Goal: Task Accomplishment & Management: Use online tool/utility

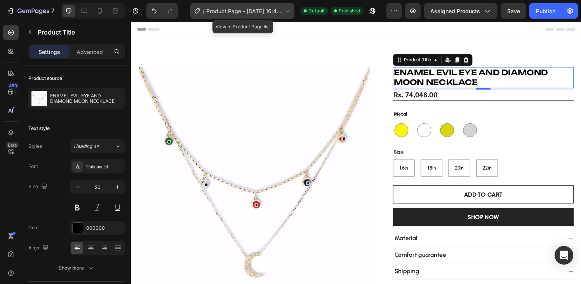
scroll to position [193, 0]
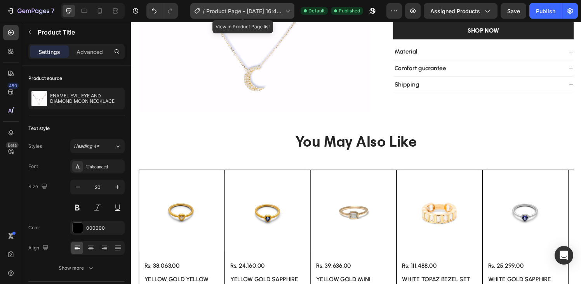
click at [261, 13] on span "Product Page - [DATE] 16:44:36" at bounding box center [244, 11] width 76 height 8
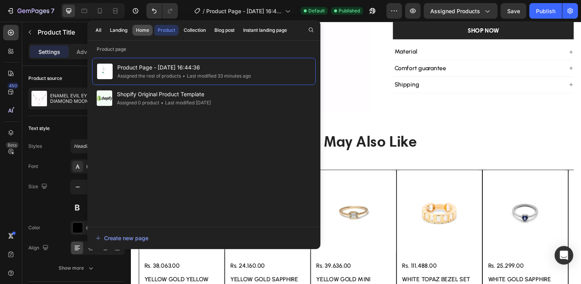
click at [146, 33] on div "Home" at bounding box center [142, 30] width 13 height 7
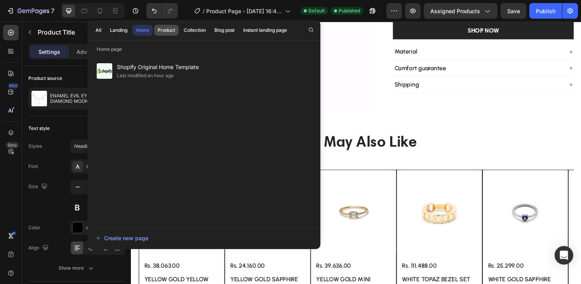
click at [161, 33] on div "Product" at bounding box center [166, 30] width 17 height 7
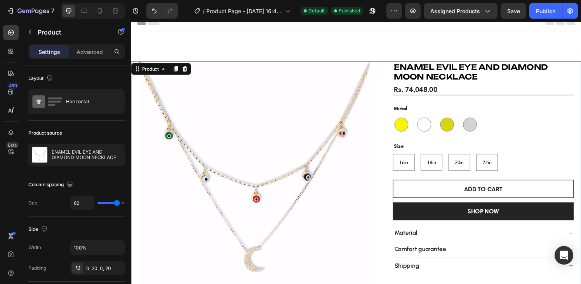
scroll to position [0, 0]
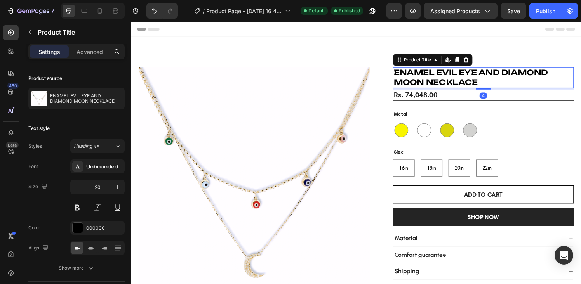
click at [549, 82] on h1 "ENAMEL EVIL EYE AND DIAMOND MOON NECKLACE" at bounding box center [495, 80] width 187 height 22
click at [12, 133] on icon at bounding box center [11, 133] width 8 height 8
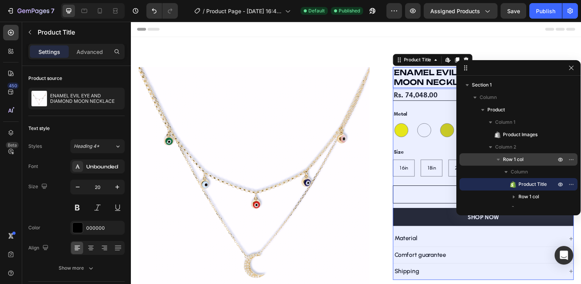
click at [512, 156] on span "Row 1 col" at bounding box center [513, 160] width 21 height 8
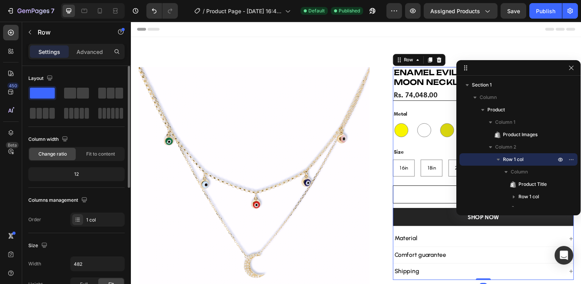
scroll to position [233, 0]
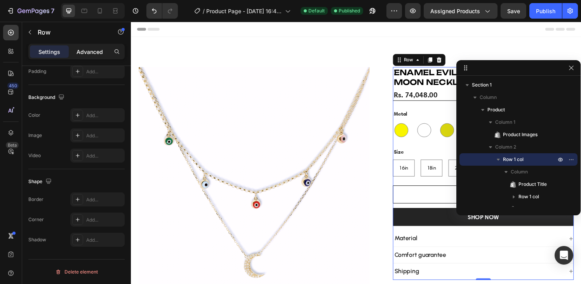
click at [89, 50] on p "Advanced" at bounding box center [89, 52] width 26 height 8
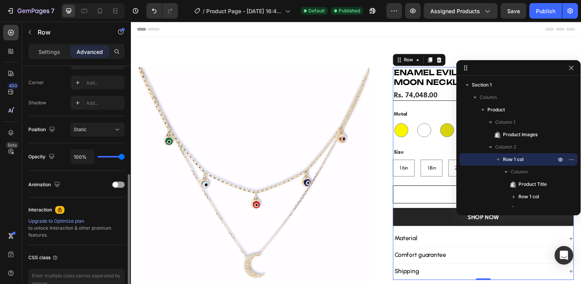
scroll to position [277, 0]
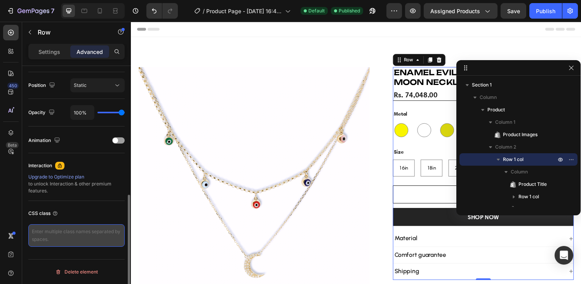
click at [80, 238] on textarea at bounding box center [76, 235] width 96 height 23
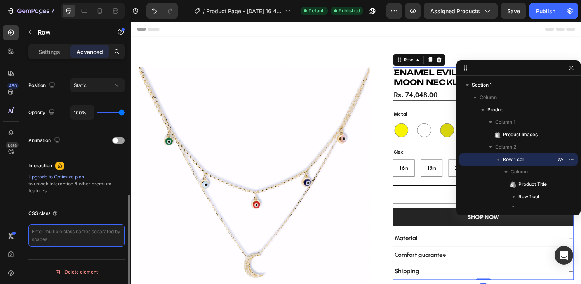
paste textarea "/* Sticky sidebar for product details in GemPages */ .sticky-details { position…"
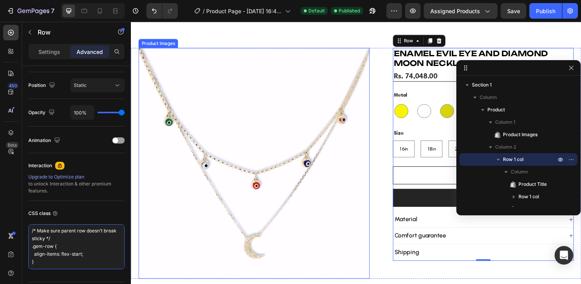
scroll to position [0, 0]
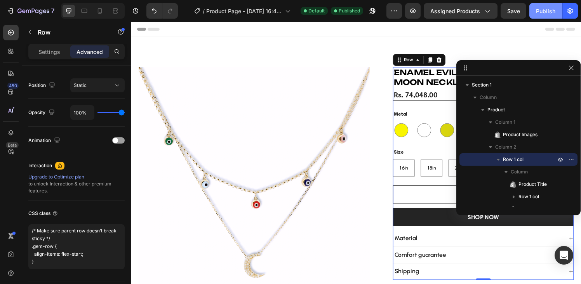
type textarea "/* Sticky sidebar for product details in GemPages */ .sticky-details { position…"
click at [540, 9] on div "Publish" at bounding box center [545, 11] width 19 height 8
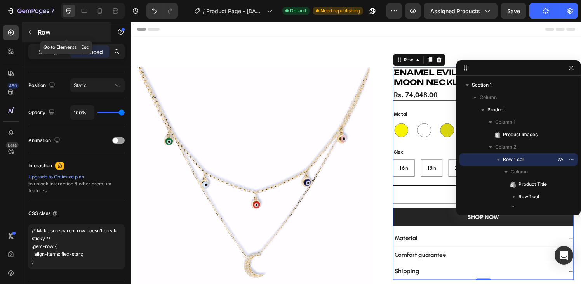
click at [38, 32] on p "Row" at bounding box center [71, 32] width 66 height 9
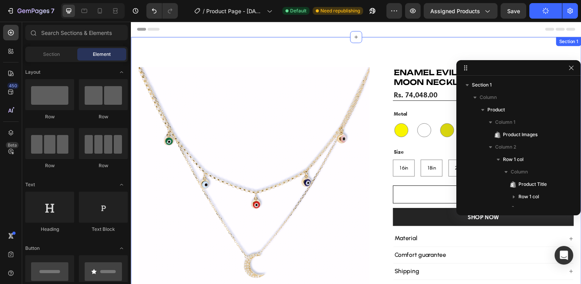
click at [257, 61] on div "Product Images ENAMEL EVIL EYE AND DIAMOND MOON NECKLACE Product Title Rs. 74,0…" at bounding box center [364, 179] width 466 height 283
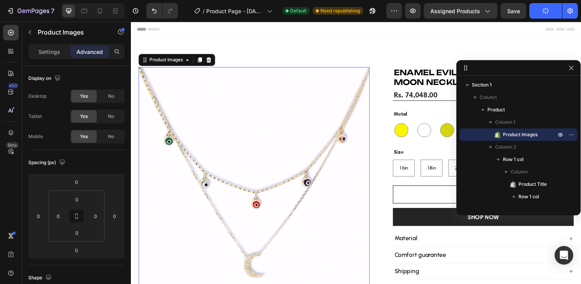
click at [257, 70] on img at bounding box center [258, 188] width 239 height 239
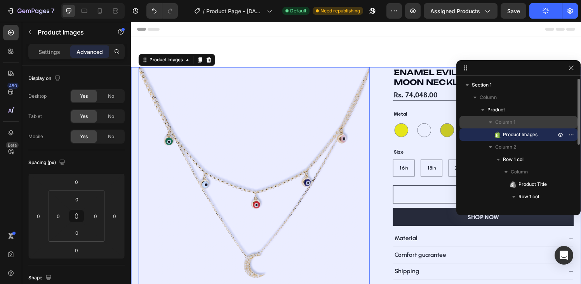
click at [504, 117] on div "Column 1" at bounding box center [518, 122] width 112 height 12
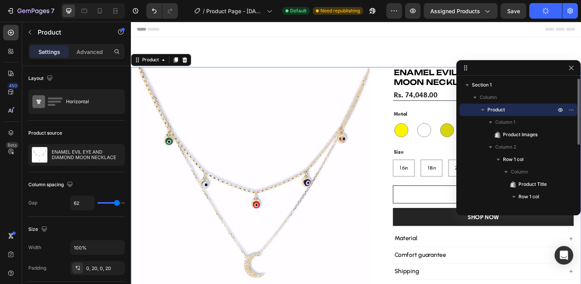
click at [499, 108] on span "Product" at bounding box center [495, 110] width 17 height 8
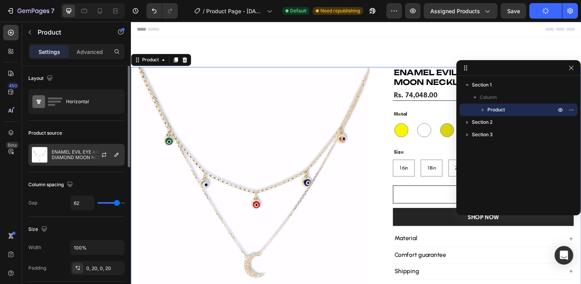
click at [72, 156] on p "ENAMEL EVIL EYE AND DIAMOND MOON NECKLACE" at bounding box center [86, 154] width 69 height 11
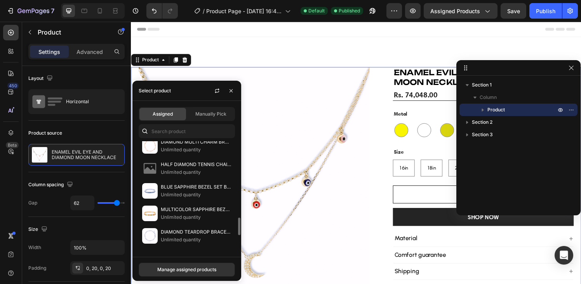
scroll to position [439, 0]
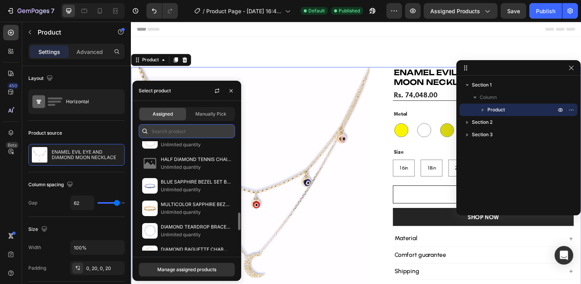
click at [174, 131] on input "text" at bounding box center [187, 131] width 96 height 14
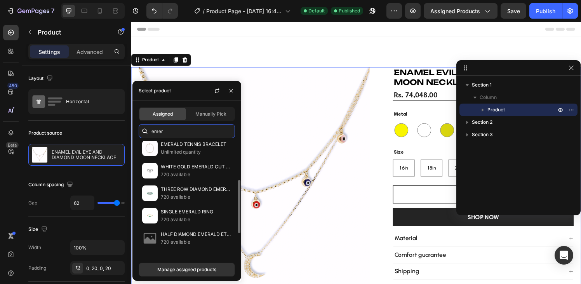
scroll to position [76, 0]
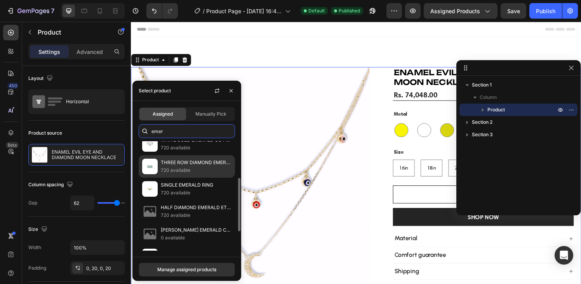
type input "emer"
click at [182, 166] on p "THREE ROW DIAMOND EMERALD RING" at bounding box center [196, 163] width 71 height 8
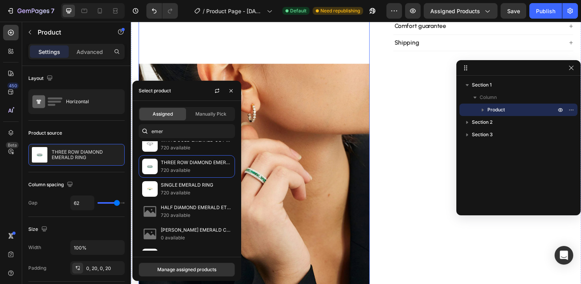
scroll to position [0, 0]
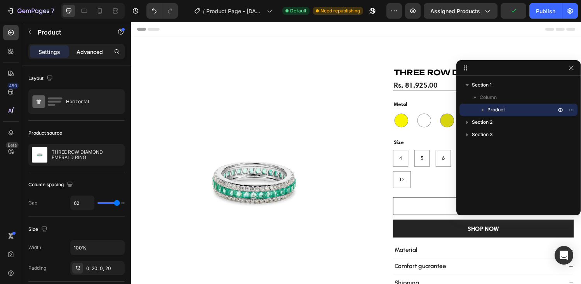
click at [90, 55] on p "Advanced" at bounding box center [89, 52] width 26 height 8
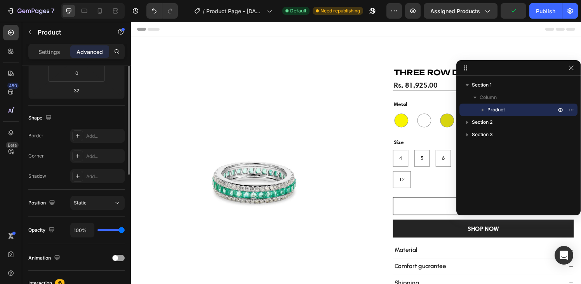
scroll to position [277, 0]
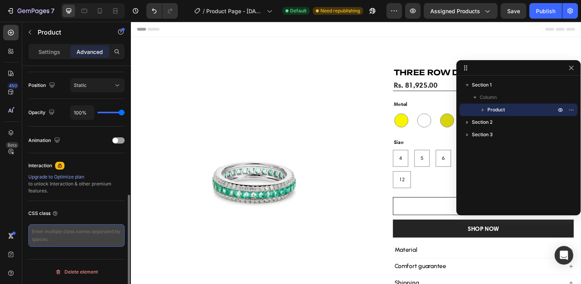
click at [73, 231] on textarea at bounding box center [76, 235] width 96 height 23
paste textarea "/* Sticky sidebar for product details in GemPages */ .sticky-details { position…"
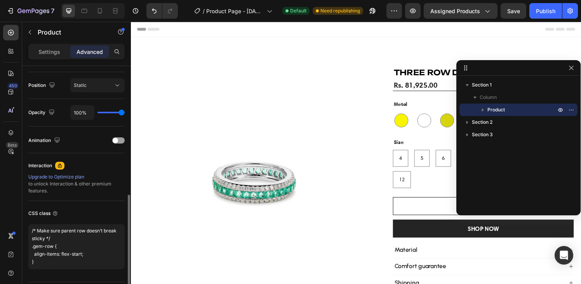
type textarea "/* Sticky sidebar for product details in GemPages */ .sticky-details { position…"
click at [82, 217] on div "CSS class" at bounding box center [76, 213] width 96 height 12
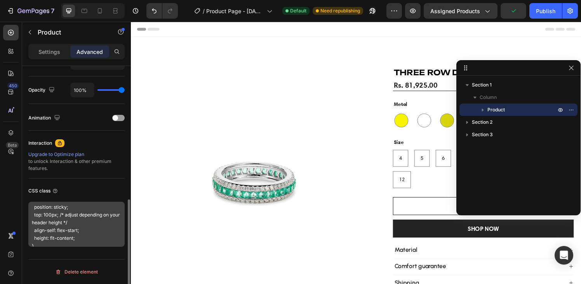
scroll to position [26, 0]
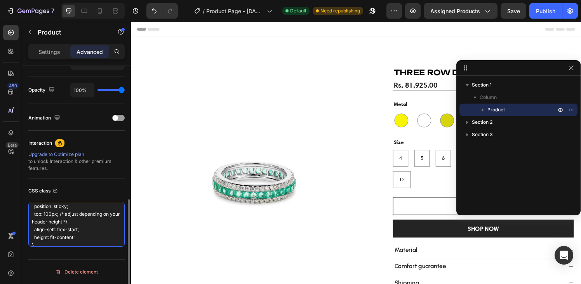
drag, startPoint x: 81, startPoint y: 239, endPoint x: 31, endPoint y: 209, distance: 58.3
click at [31, 209] on textarea "/* Sticky sidebar for product details in GemPages */ .sticky-details { position…" at bounding box center [76, 224] width 96 height 45
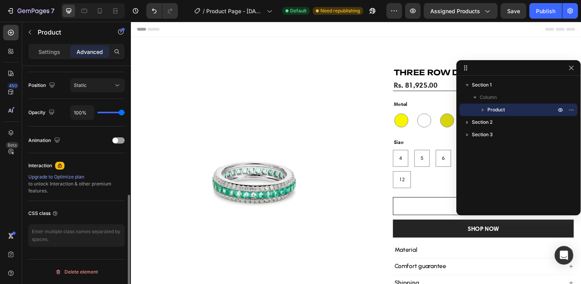
click at [484, 111] on icon "button" at bounding box center [483, 110] width 8 height 8
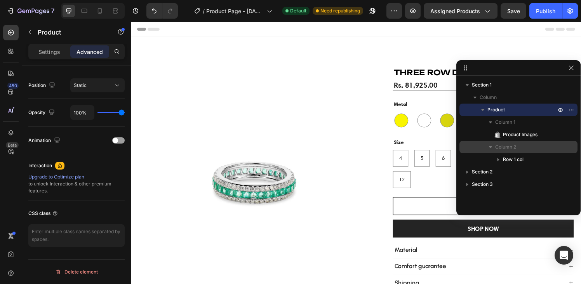
click at [509, 148] on span "Column 2" at bounding box center [505, 147] width 21 height 8
click at [503, 148] on span "Column 2" at bounding box center [505, 147] width 21 height 8
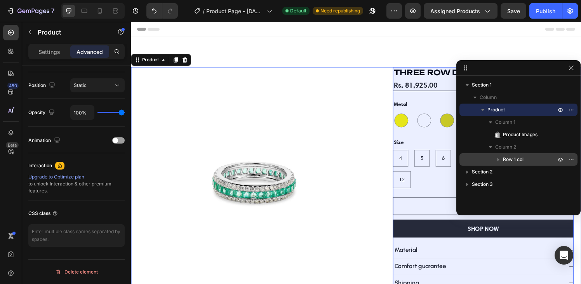
click at [509, 158] on span "Row 1 col" at bounding box center [513, 160] width 21 height 8
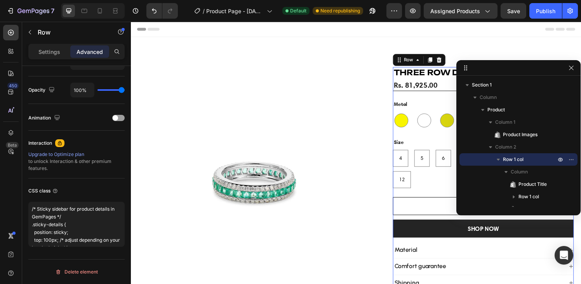
scroll to position [78, 0]
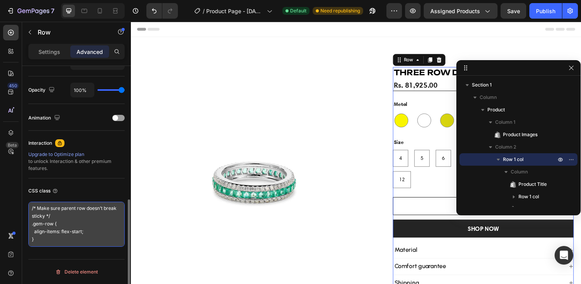
click at [80, 215] on textarea "/* Sticky sidebar for product details in GemPages */ .sticky-details { position…" at bounding box center [76, 224] width 96 height 45
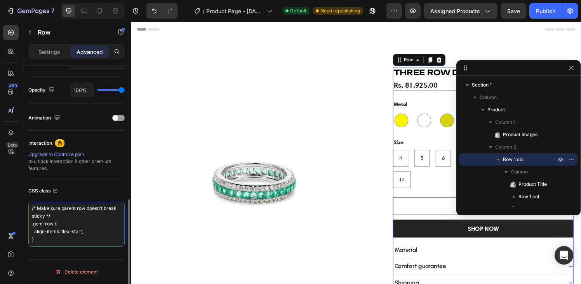
drag, startPoint x: 43, startPoint y: 241, endPoint x: 24, endPoint y: 207, distance: 39.3
click at [24, 207] on div "Display on Desktop Yes No Tablet Yes No Mobile Yes No Spacing (px) 0 0 0 0 0 0 …" at bounding box center [76, 36] width 109 height 540
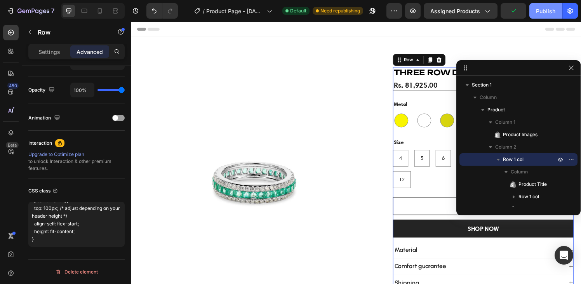
scroll to position [32, 0]
click at [542, 15] on button "Publish" at bounding box center [545, 11] width 33 height 16
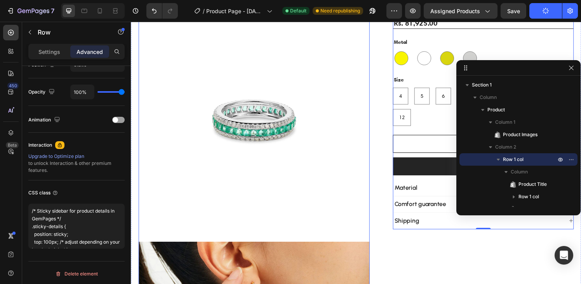
scroll to position [0, 0]
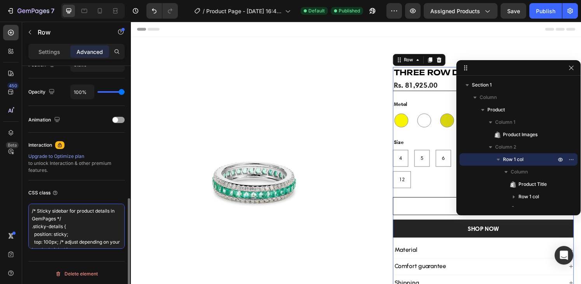
click at [99, 222] on textarea "/* Sticky sidebar for product details in GemPages */ .sticky-details { position…" at bounding box center [76, 226] width 96 height 45
paste textarea ".gps-581193133279151022.gps.gpsil [style*="--jc:"] { position: sticky; top: 100…"
click at [31, 211] on textarea ".gps-581193133279151022.gps.gpsil [style*="--jc:"] { position: sticky; top: 100…" at bounding box center [76, 226] width 96 height 45
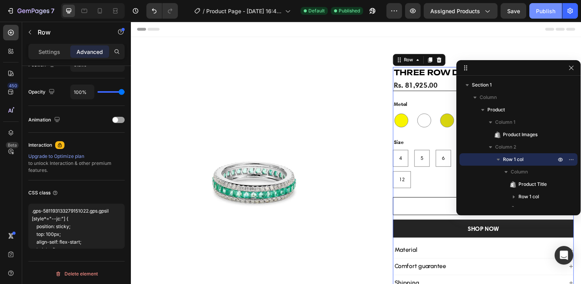
click at [543, 12] on div "Publish" at bounding box center [545, 11] width 19 height 8
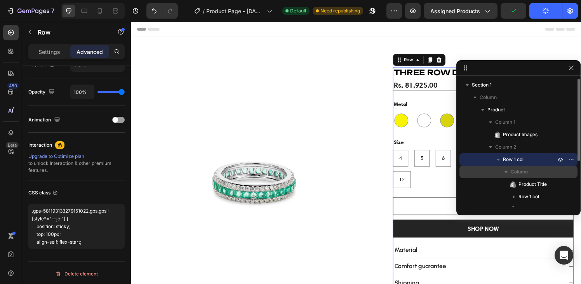
click at [534, 172] on p "Column" at bounding box center [533, 172] width 47 height 8
click at [527, 159] on p "Row 1 col" at bounding box center [530, 160] width 54 height 8
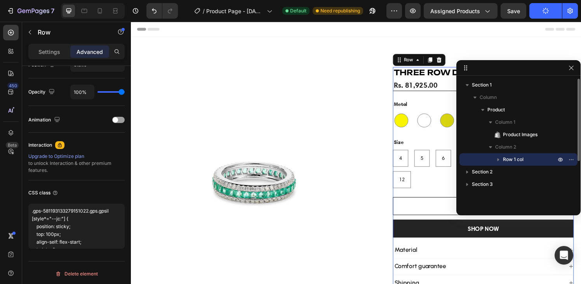
click at [527, 159] on p "Row 1 col" at bounding box center [530, 160] width 54 height 8
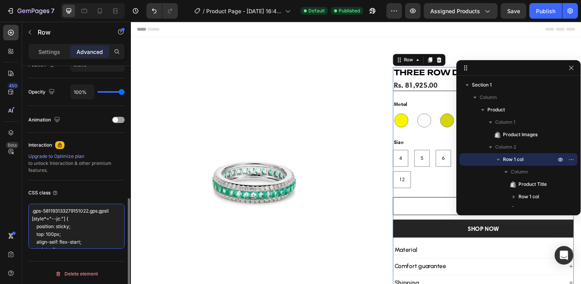
drag, startPoint x: 31, startPoint y: 212, endPoint x: 88, endPoint y: 210, distance: 57.1
click at [88, 210] on textarea ".gps-581193133279151022.gps.gpsil [style*="--jc:"] { position: sticky; top: 100…" at bounding box center [76, 226] width 96 height 45
drag, startPoint x: 33, startPoint y: 212, endPoint x: 114, endPoint y: 210, distance: 80.4
click at [114, 210] on textarea ".gps-581193133279151022.gps.gpsil [style*="--jc:"] { position: sticky; top: 100…" at bounding box center [76, 226] width 96 height 45
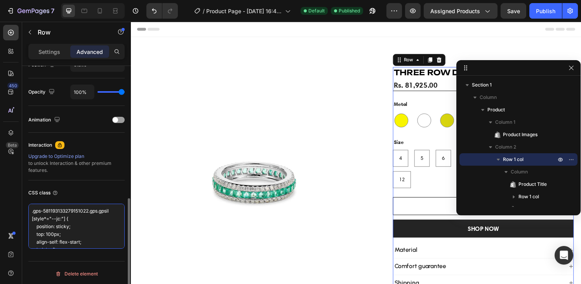
paste textarea "2pI5-2nDD gp-relative gp-flex gp-flex-col"
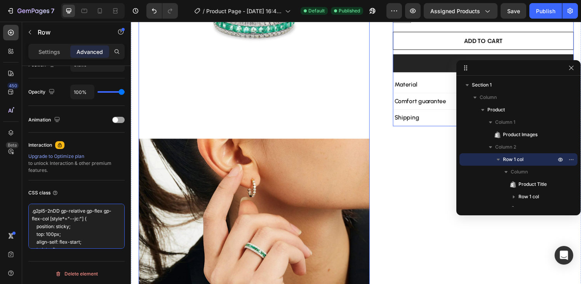
scroll to position [172, 0]
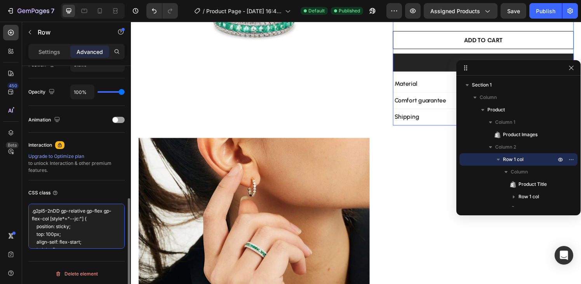
drag, startPoint x: 49, startPoint y: 218, endPoint x: 83, endPoint y: 218, distance: 34.2
click at [83, 218] on textarea ".g2pI5-2nDD gp-relative gp-flex gp-flex-col [style*="--jc:"] { position: sticky…" at bounding box center [76, 226] width 96 height 45
drag, startPoint x: 62, startPoint y: 211, endPoint x: 49, endPoint y: 219, distance: 15.6
click at [49, 219] on textarea ".g2pI5-2nDD gp-relative gp-flex gp-flex-col { position: sticky; top: 100px; ali…" at bounding box center [76, 226] width 96 height 45
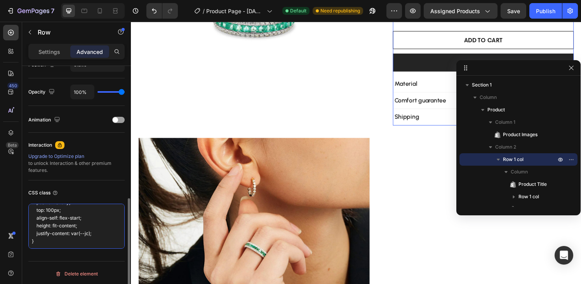
drag, startPoint x: 35, startPoint y: 219, endPoint x: 96, endPoint y: 235, distance: 63.0
click at [96, 235] on textarea ".g2pI5-2nDD { position: sticky; top: 100px; align-self: flex-start; height: fit…" at bounding box center [76, 226] width 96 height 45
click at [99, 229] on textarea ".g2pI5-2nDD { position: sticky; top: 100px; align-self: flex-start; height: fit…" at bounding box center [76, 226] width 96 height 45
paste textarea "/* Sticky product details column */ .gem-page .gp-flex-col.gp-relative { positi…"
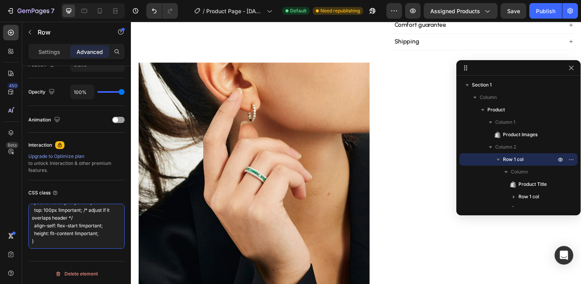
scroll to position [0, 0]
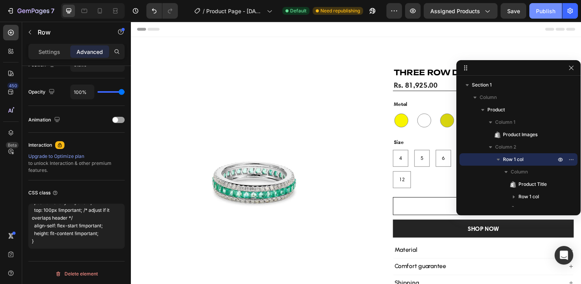
type textarea "/* Sticky product details column */ .gem-page .gp-flex-col.gp-relative { positi…"
click at [540, 10] on div "Publish" at bounding box center [545, 11] width 19 height 8
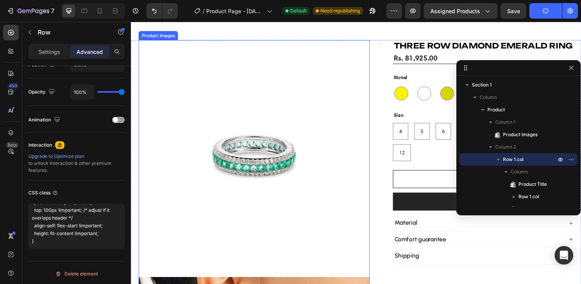
scroll to position [0, 0]
